Goal: Information Seeking & Learning: Learn about a topic

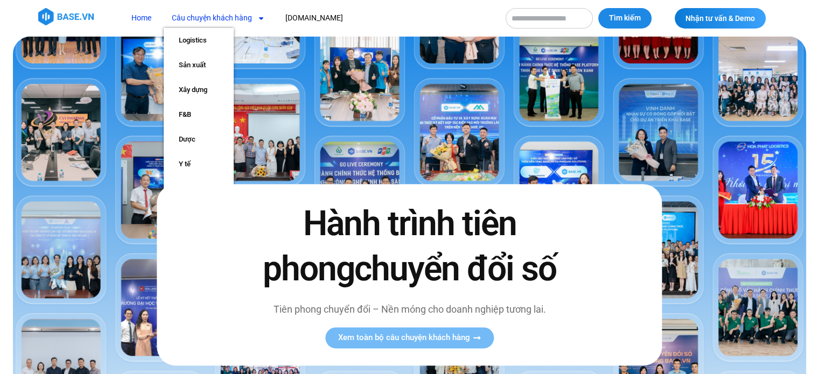
click at [215, 21] on link "Câu chuyện khách hàng" at bounding box center [218, 18] width 109 height 20
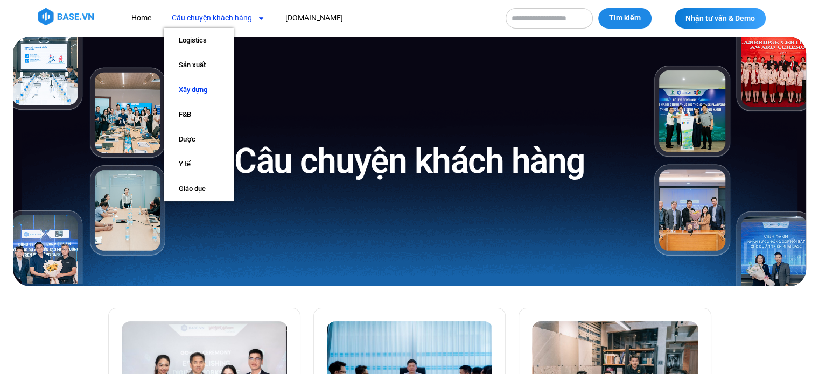
click at [194, 90] on link "Xây dựng" at bounding box center [199, 90] width 70 height 25
